Goal: Find contact information: Find contact information

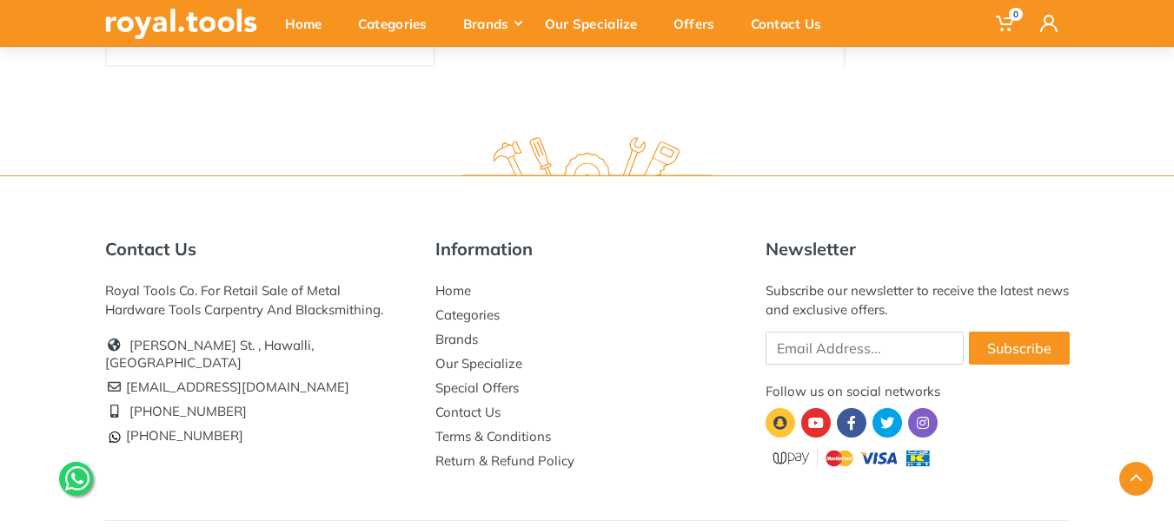
scroll to position [430, 0]
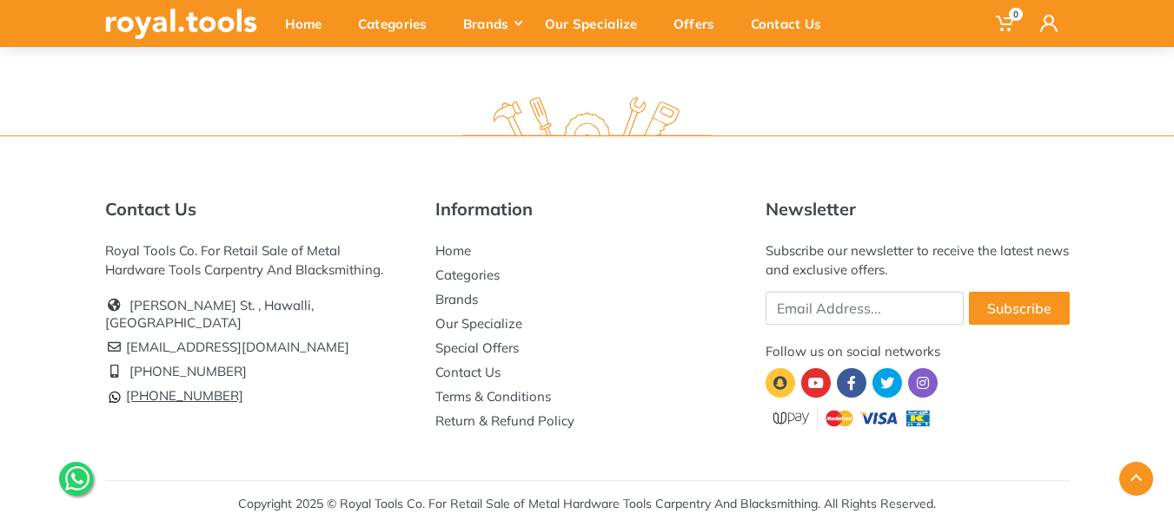
click at [129, 387] on link "[PHONE_NUMBER]" at bounding box center [174, 395] width 138 height 17
drag, startPoint x: 235, startPoint y: 380, endPoint x: 161, endPoint y: 381, distance: 74.7
click at [161, 384] on li "[PHONE_NUMBER]" at bounding box center [257, 396] width 304 height 24
copy link "96777 125"
